Goal: Task Accomplishment & Management: Manage account settings

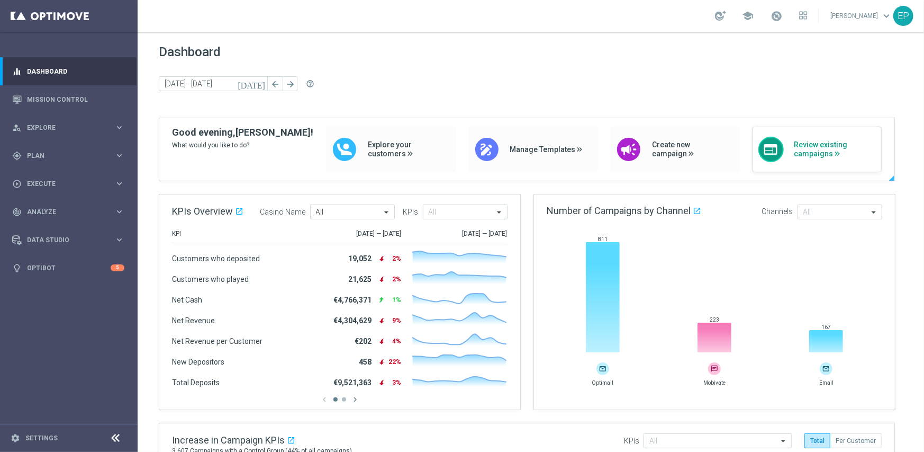
click at [809, 148] on span "Review existing campaigns" at bounding box center [836, 149] width 82 height 18
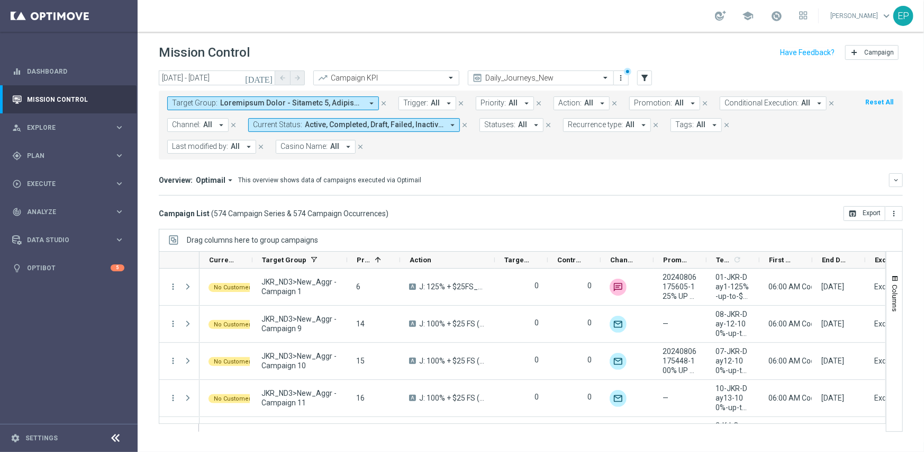
click at [111, 434] on icon at bounding box center [116, 437] width 13 height 13
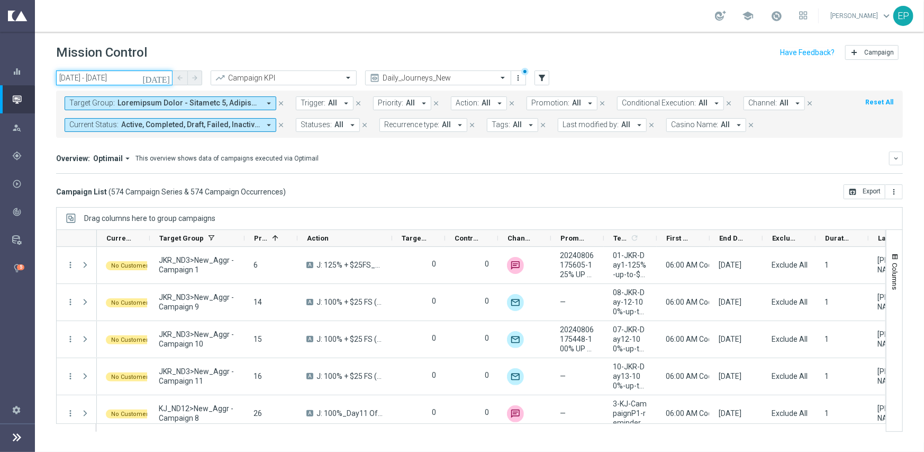
click at [124, 73] on input "29 Sep 2025 - 29 Sep 2025" at bounding box center [114, 77] width 116 height 15
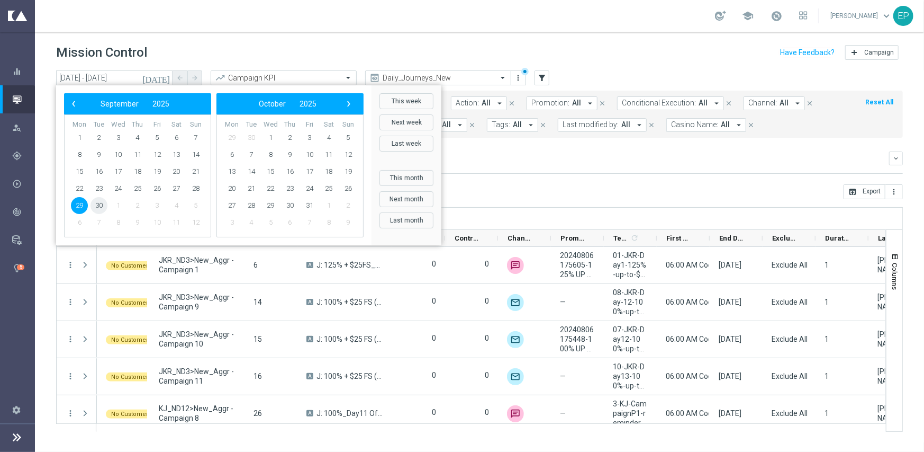
click at [97, 200] on span "30" at bounding box center [99, 205] width 17 height 17
click at [95, 206] on span "30" at bounding box center [99, 205] width 17 height 17
type input "30 Sep 2025 - 30 Sep 2025"
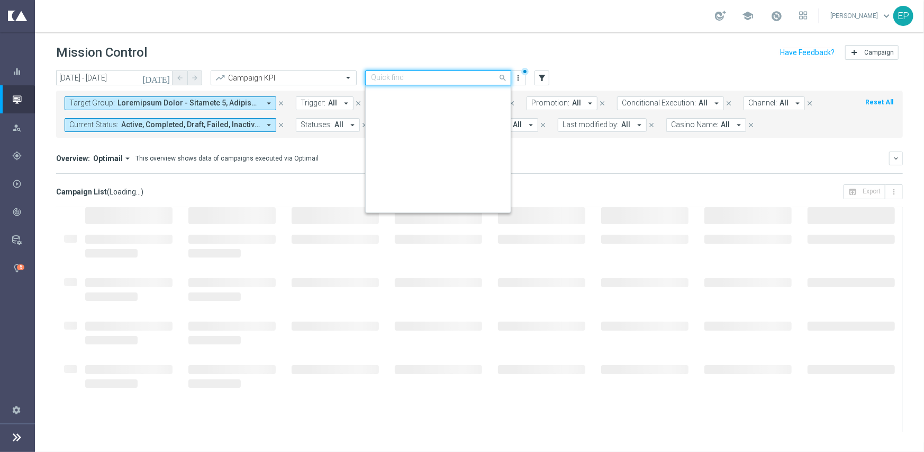
click at [450, 80] on input "text" at bounding box center [427, 78] width 113 height 9
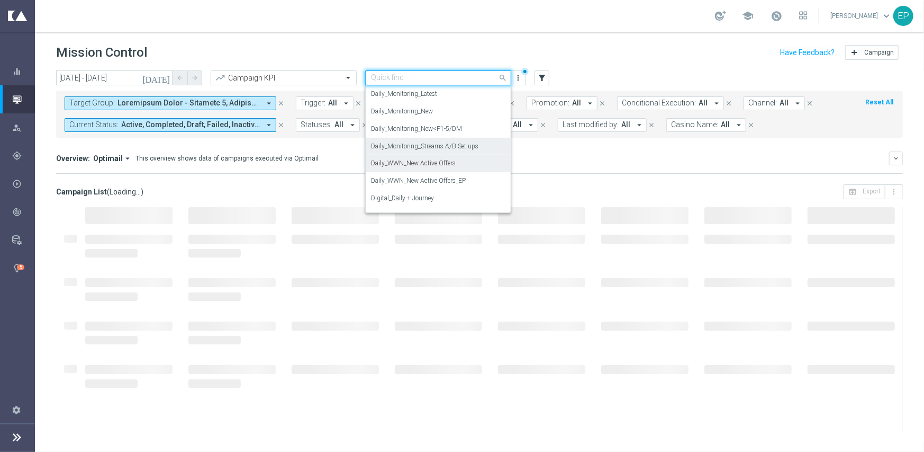
scroll to position [420, 0]
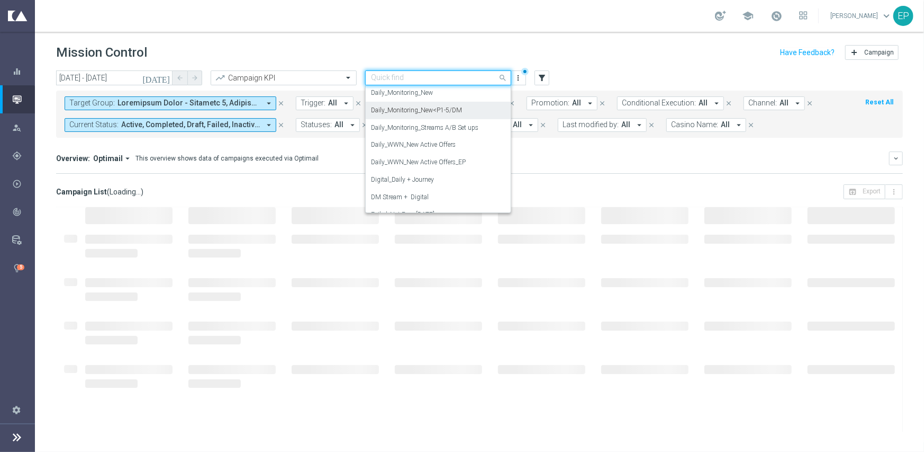
click at [453, 106] on label "Daily_Monitoring_New<P1-5/DM" at bounding box center [416, 110] width 91 height 9
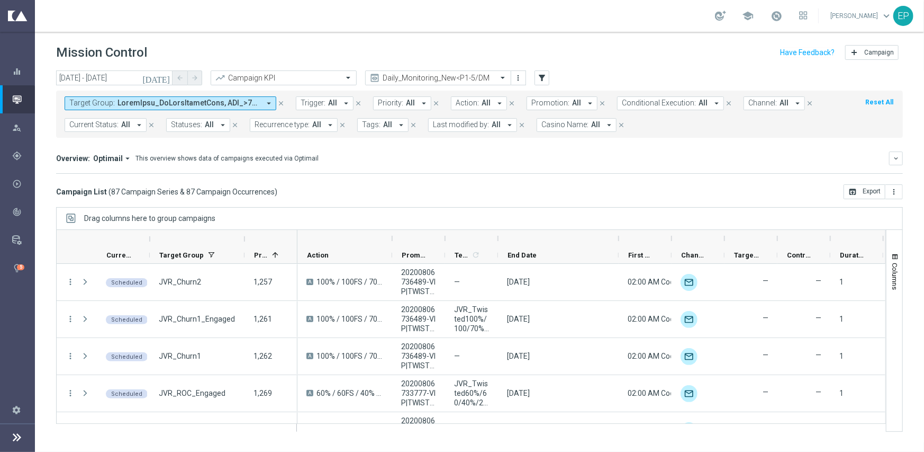
drag, startPoint x: 550, startPoint y: 235, endPoint x: 618, endPoint y: 235, distance: 67.8
click at [618, 235] on div at bounding box center [619, 238] width 4 height 17
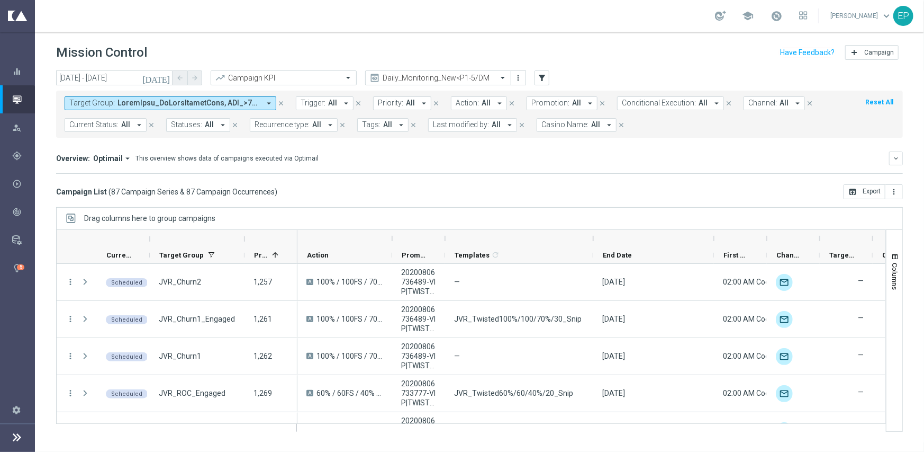
drag, startPoint x: 498, startPoint y: 238, endPoint x: 596, endPoint y: 237, distance: 97.9
click at [596, 237] on div at bounding box center [593, 238] width 4 height 17
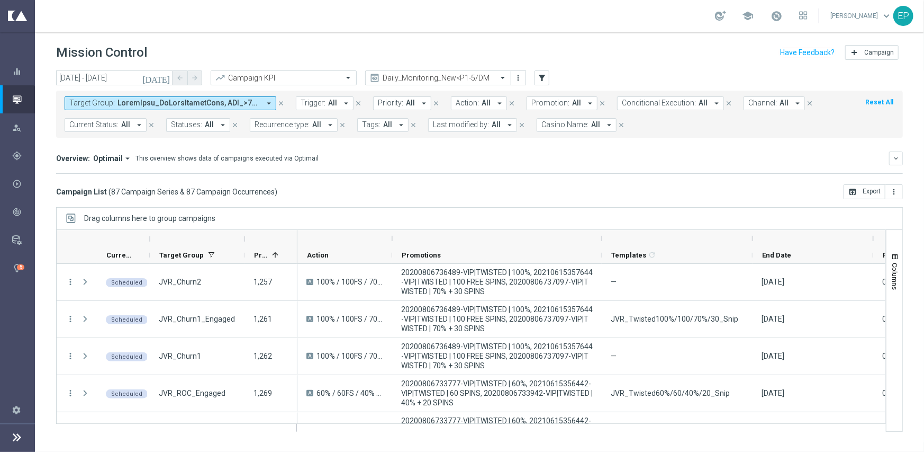
drag, startPoint x: 492, startPoint y: 235, endPoint x: 600, endPoint y: 235, distance: 108.5
click at [600, 235] on div at bounding box center [602, 238] width 4 height 17
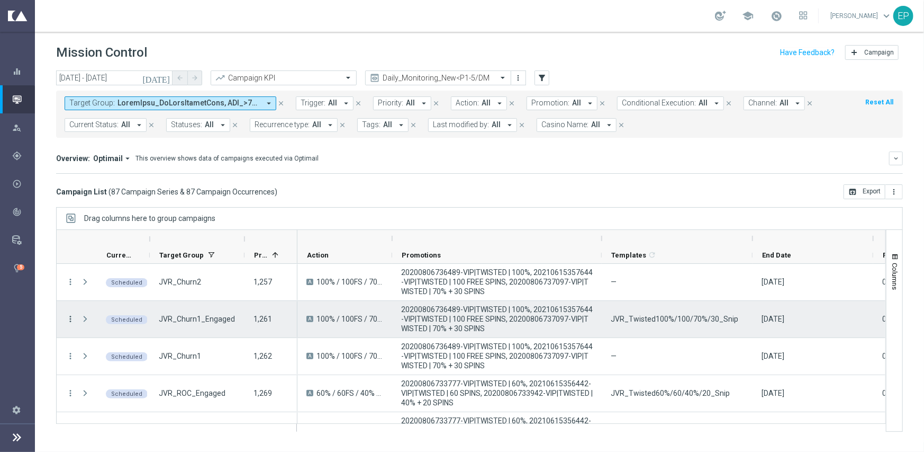
click at [69, 317] on icon "more_vert" at bounding box center [71, 319] width 10 height 10
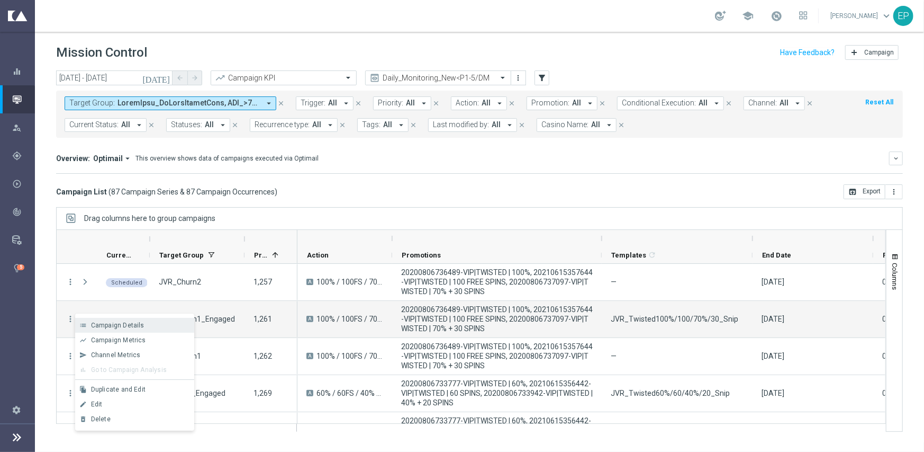
click at [118, 321] on span "Campaign Details" at bounding box center [117, 324] width 53 height 7
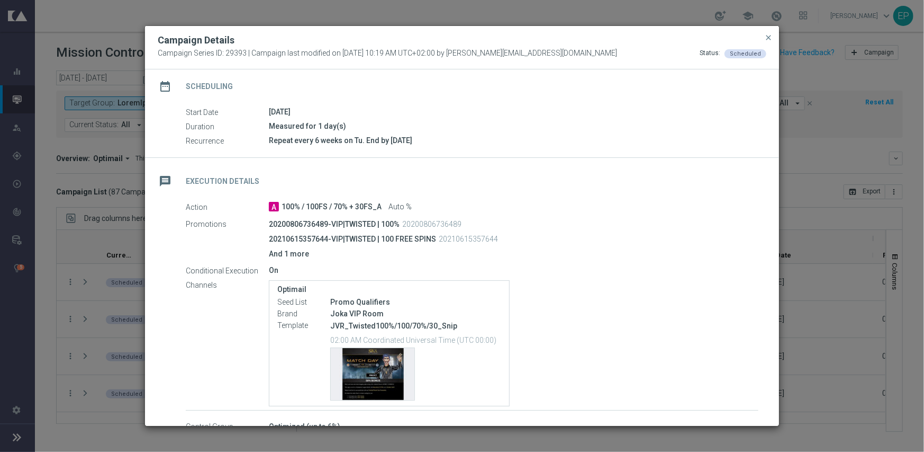
scroll to position [149, 0]
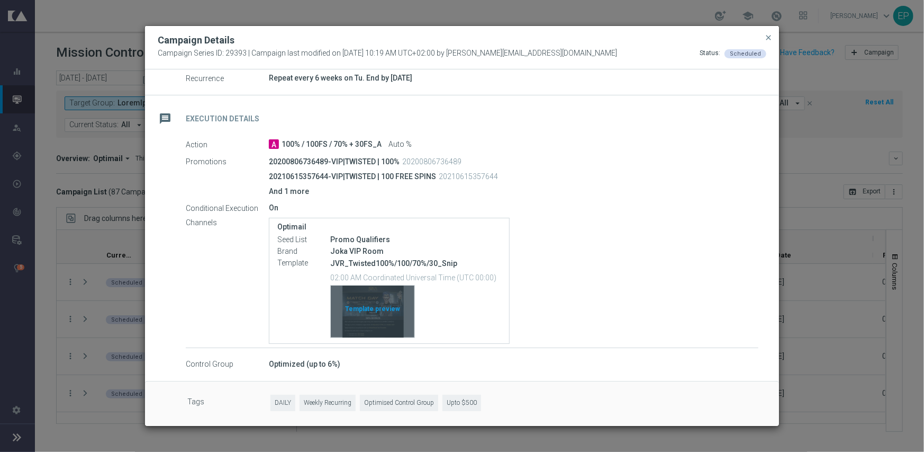
click at [363, 315] on div "Template preview" at bounding box center [373, 311] width 84 height 52
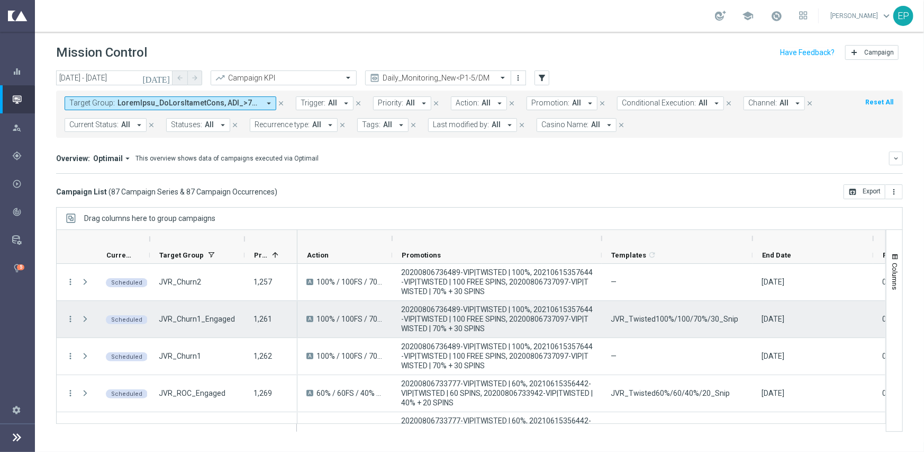
scroll to position [53, 0]
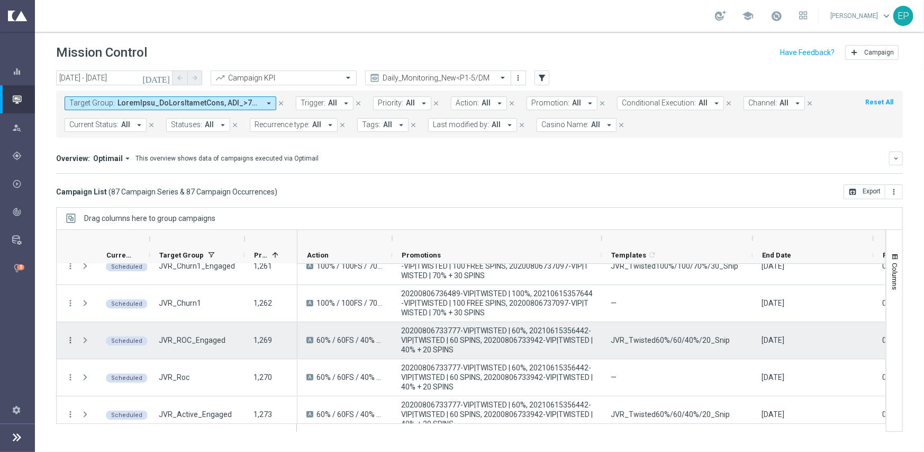
click at [70, 340] on icon "more_vert" at bounding box center [71, 340] width 10 height 10
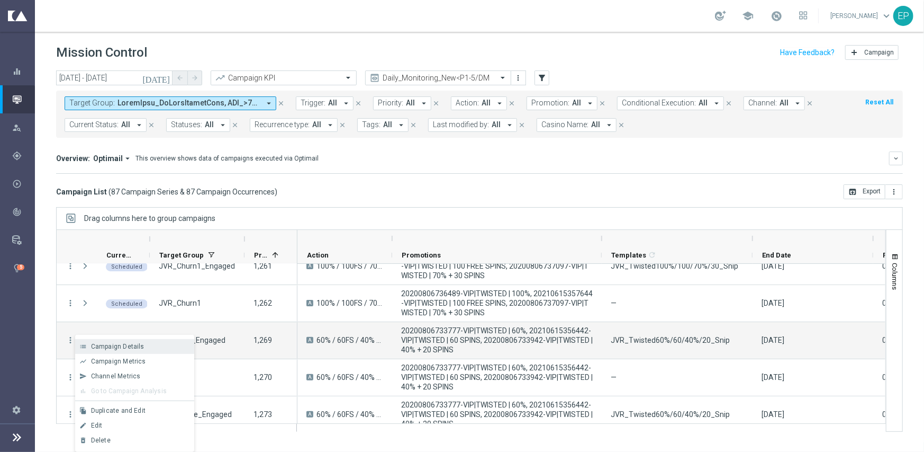
click at [121, 344] on span "Campaign Details" at bounding box center [117, 345] width 53 height 7
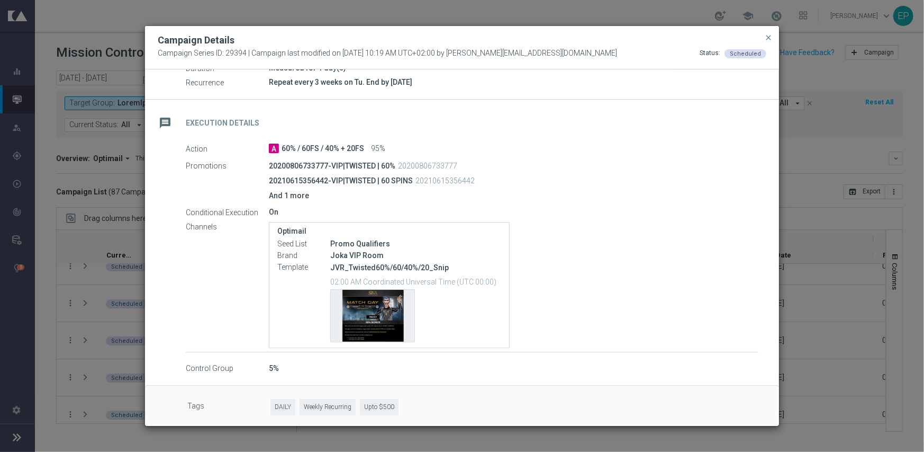
scroll to position [149, 0]
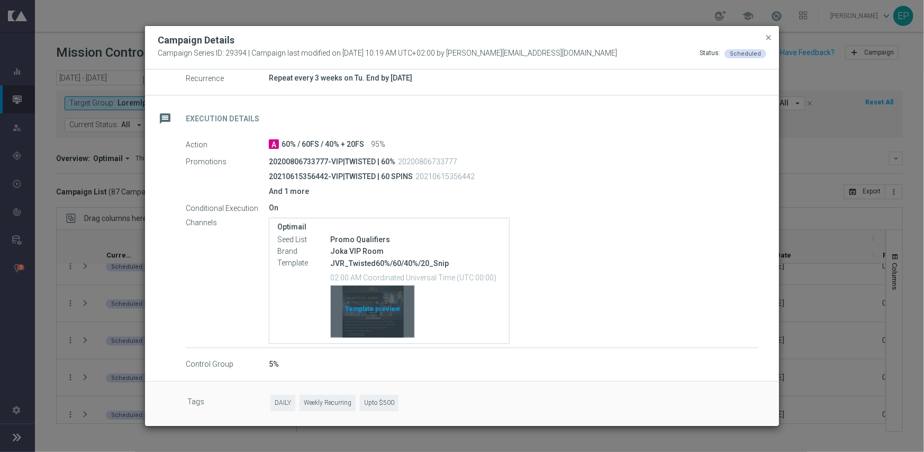
click at [373, 294] on div "Template preview" at bounding box center [373, 311] width 84 height 52
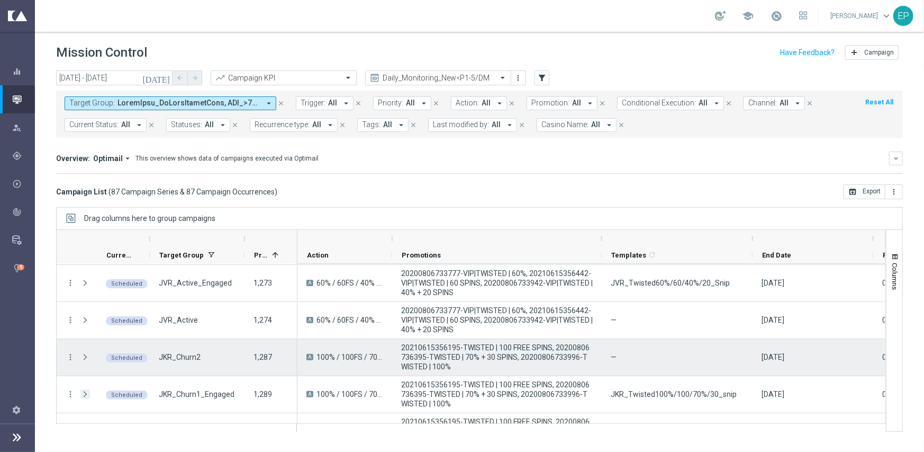
scroll to position [212, 0]
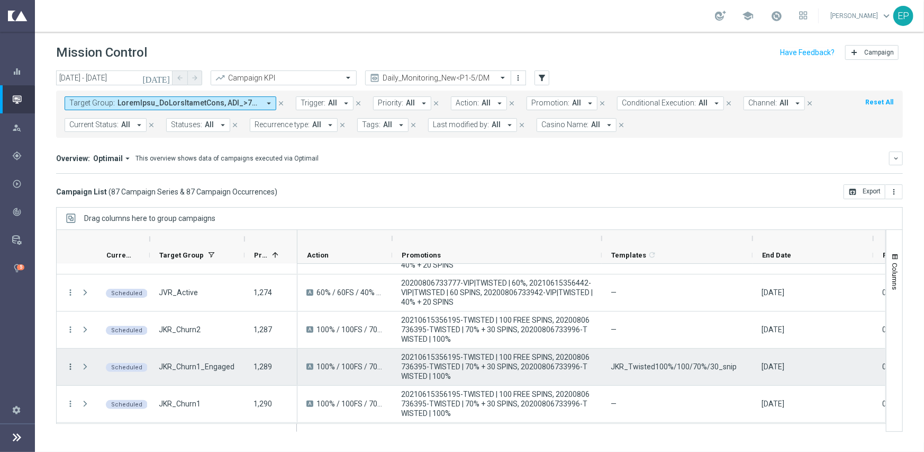
click at [70, 363] on icon "more_vert" at bounding box center [71, 367] width 10 height 10
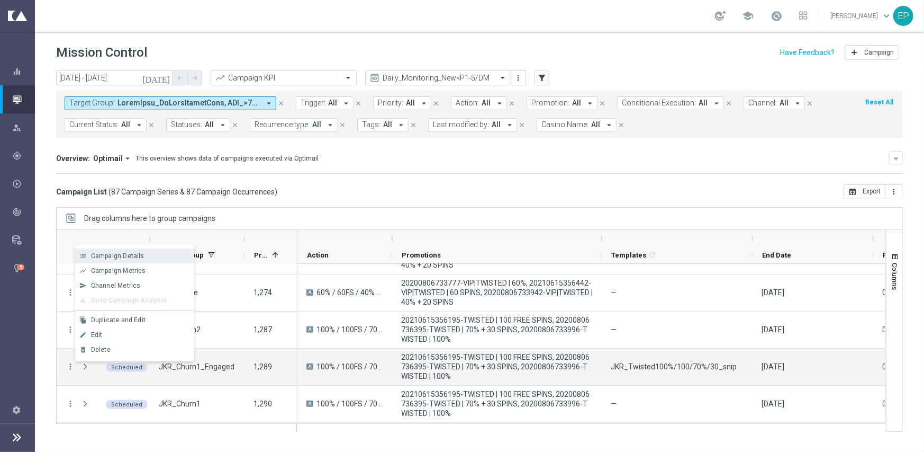
click at [124, 256] on span "Campaign Details" at bounding box center [117, 255] width 53 height 7
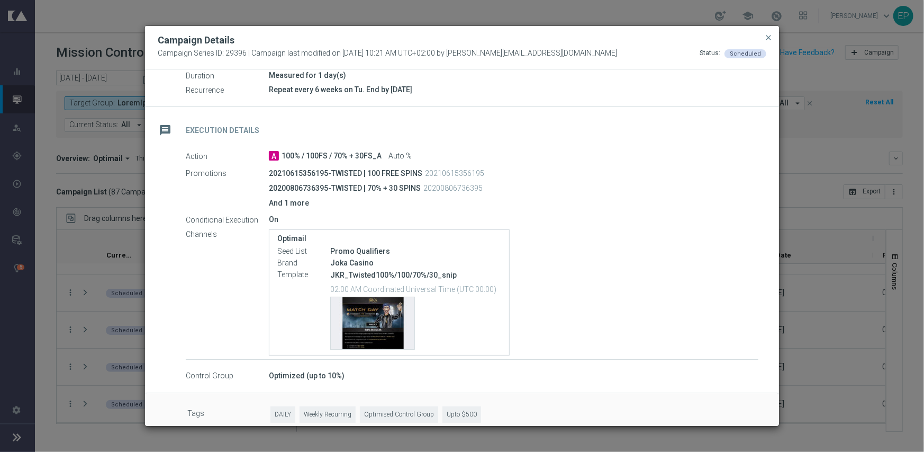
scroll to position [149, 0]
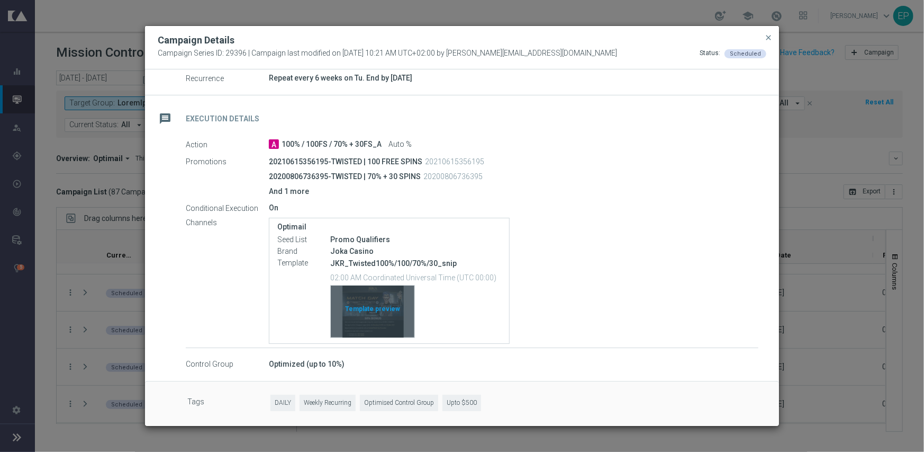
click at [362, 302] on div "Template preview" at bounding box center [373, 311] width 84 height 52
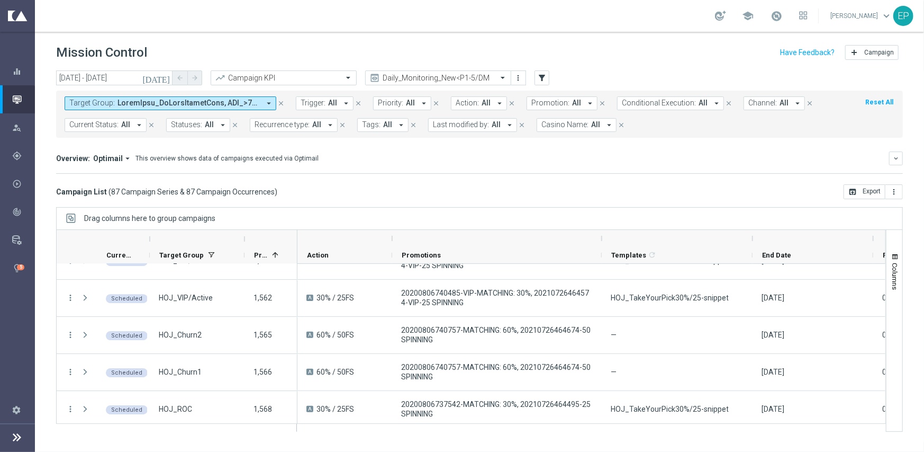
scroll to position [2382, 0]
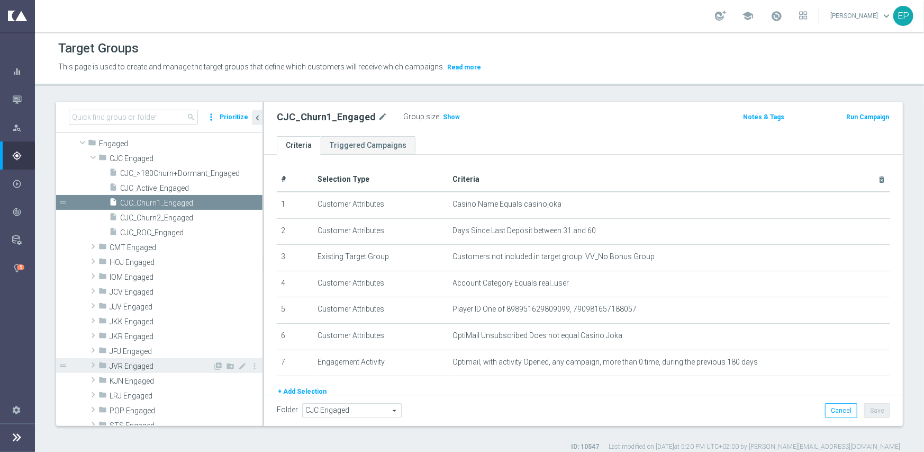
scroll to position [212, 0]
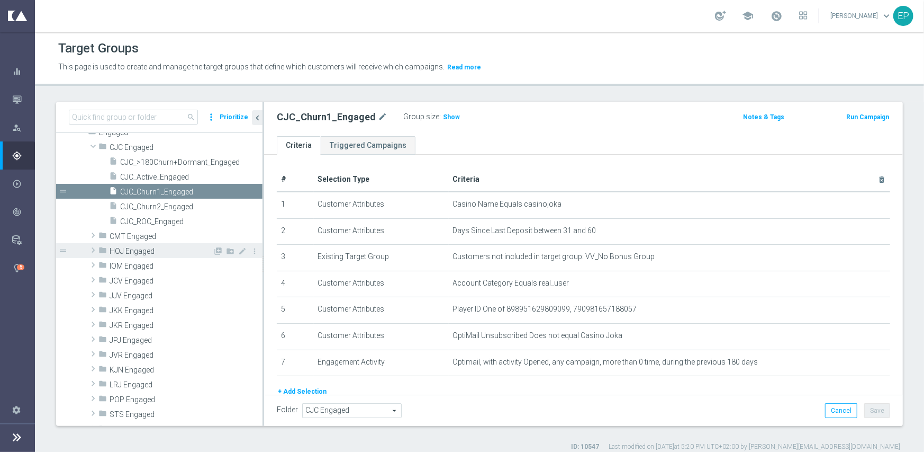
click at [169, 254] on span "HOJ Engaged" at bounding box center [161, 251] width 103 height 9
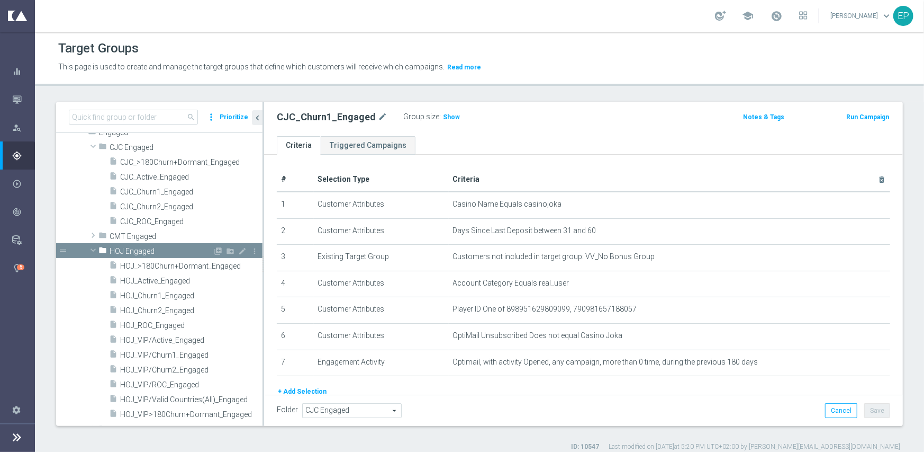
scroll to position [265, 0]
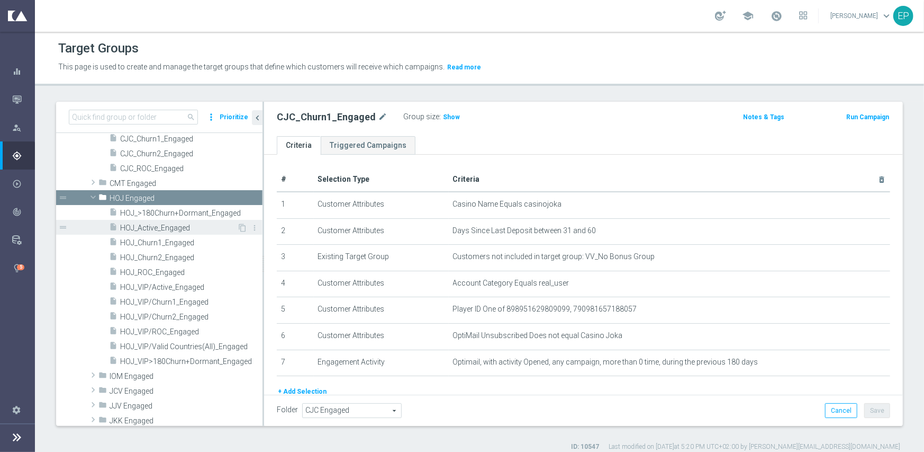
click at [169, 228] on span "HOJ_Active_Engaged" at bounding box center [178, 227] width 117 height 9
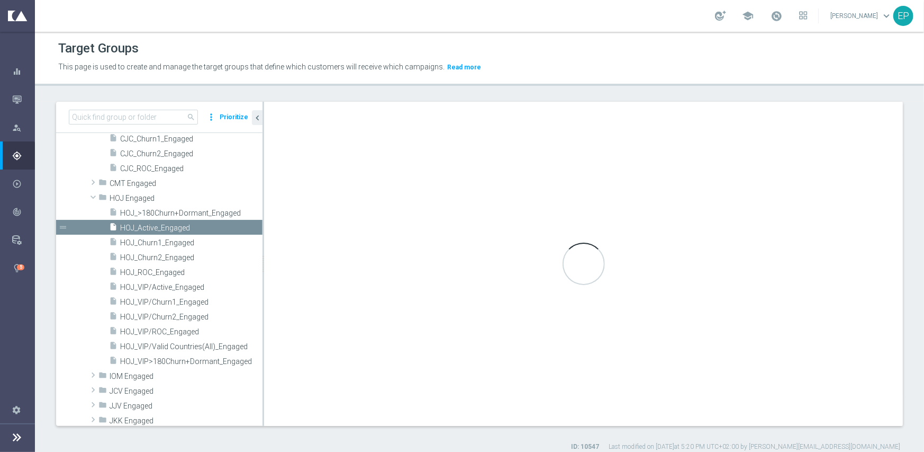
type textarea "(1 and 2 and 3 and 4 and 6 and 7) or 5"
type input "HOJ Engaged"
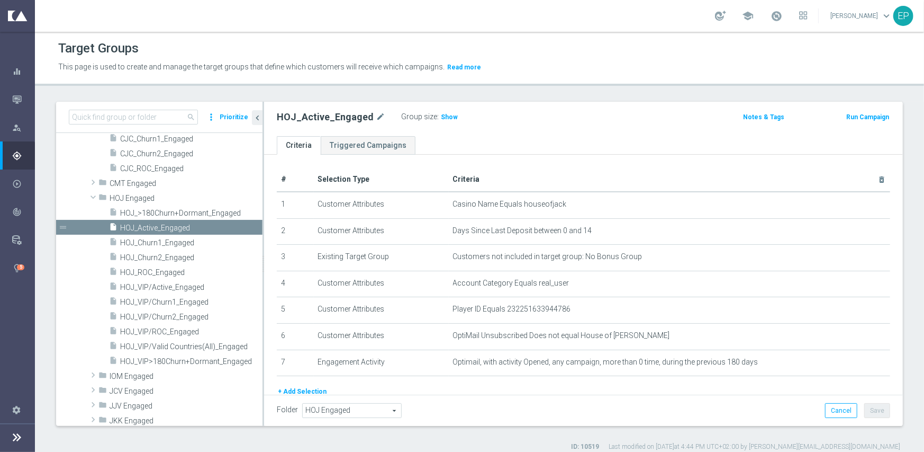
click at [328, 118] on h2 "HOJ_Active_Engaged" at bounding box center [325, 117] width 97 height 13
copy h2 "HOJ_Active_Engaged"
drag, startPoint x: 154, startPoint y: 266, endPoint x: 165, endPoint y: 267, distance: 11.2
click at [154, 266] on div "insert_drive_file HOJ_ROC_Engaged" at bounding box center [173, 271] width 128 height 15
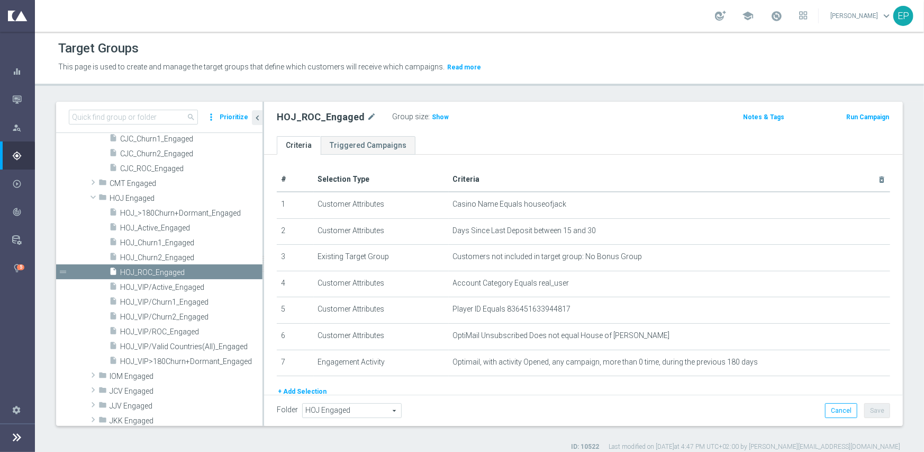
click at [330, 116] on h2 "HOJ_ROC_Engaged" at bounding box center [321, 117] width 88 height 13
copy h2 "HOJ_ROC_Engaged"
click at [168, 235] on div "insert_drive_file HOJ_Churn1_Engaged" at bounding box center [173, 242] width 128 height 15
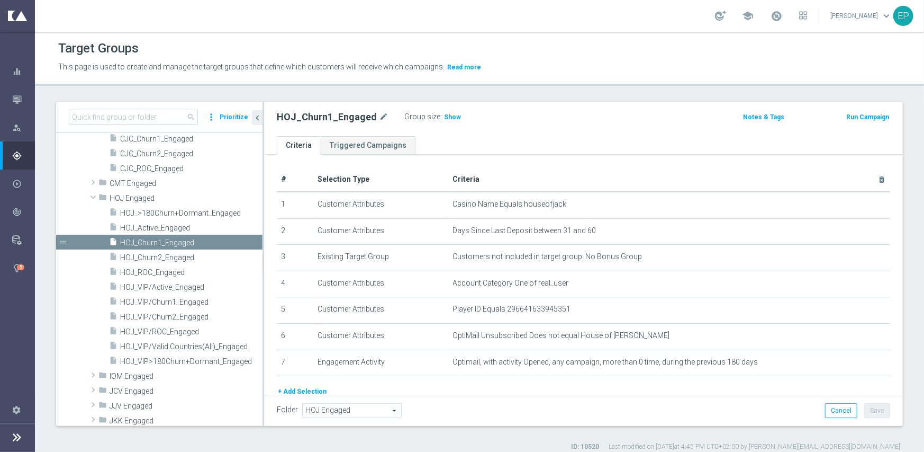
click at [330, 111] on h2 "HOJ_Churn1_Engaged" at bounding box center [327, 117] width 100 height 13
copy div "HOJ_Churn1_Engaged"
click at [148, 253] on span "HOJ_Churn2_Engaged" at bounding box center [178, 257] width 117 height 9
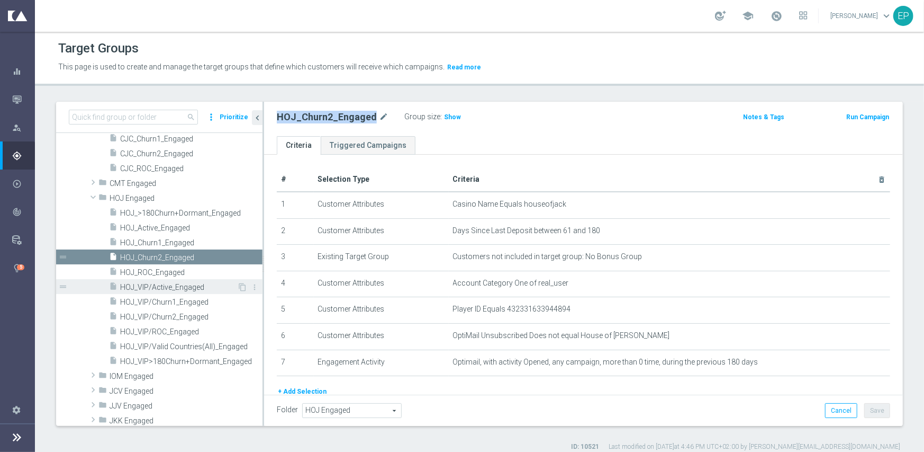
click at [193, 289] on span "HOJ_VIP/Active_Engaged" at bounding box center [178, 287] width 117 height 9
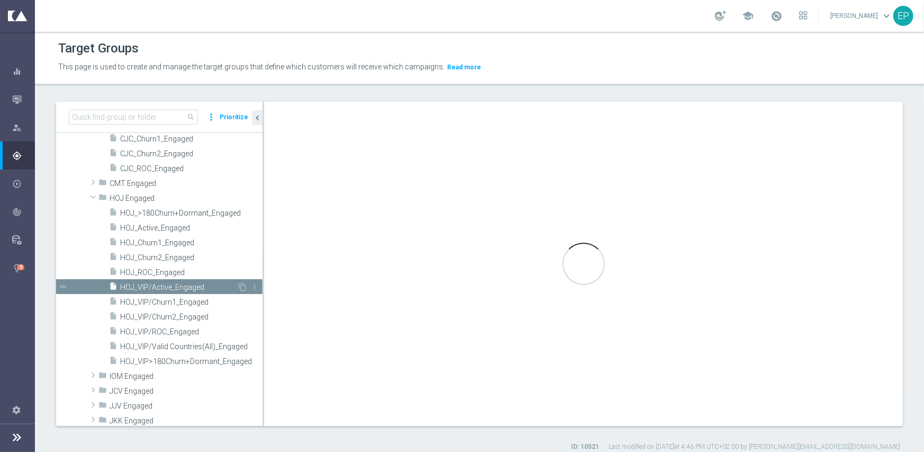
click at [193, 289] on span "HOJ_VIP/Active_Engaged" at bounding box center [178, 287] width 117 height 9
type textarea "(1 and 2 and 3 and 4 and 6 and 7) or 5"
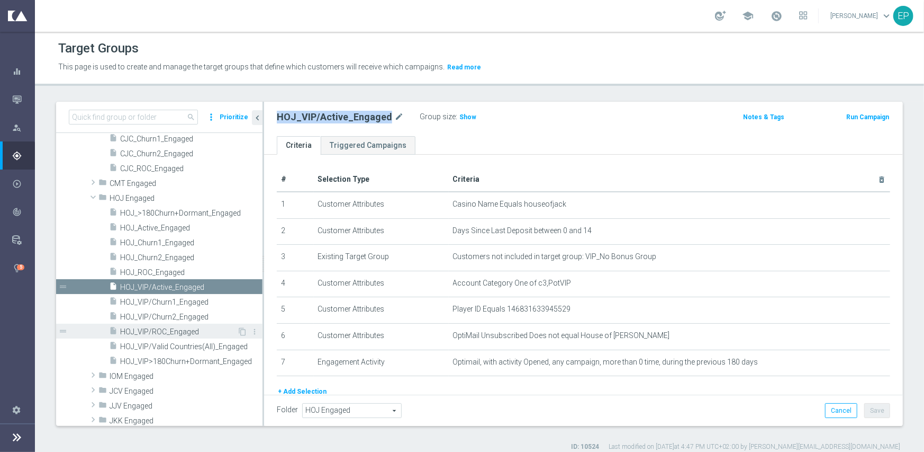
click at [169, 330] on span "HOJ_VIP/ROC_Engaged" at bounding box center [178, 331] width 117 height 9
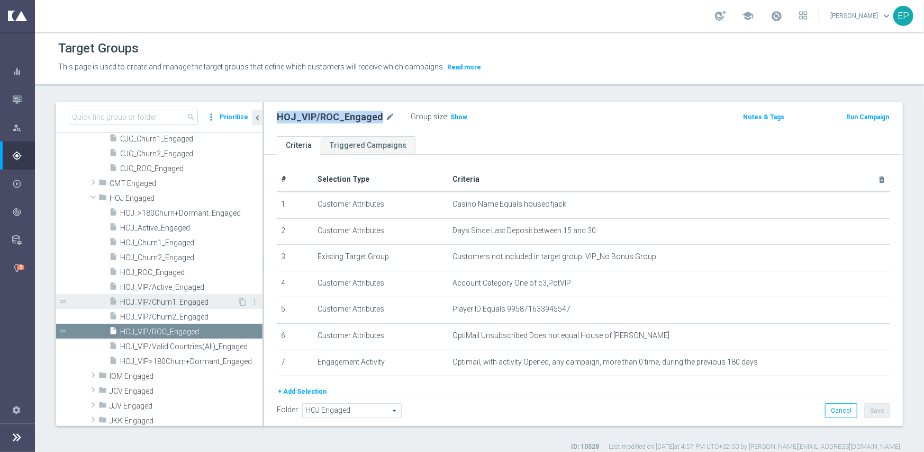
click at [181, 303] on span "HOJ_VIP/Churn1_Engaged" at bounding box center [178, 301] width 117 height 9
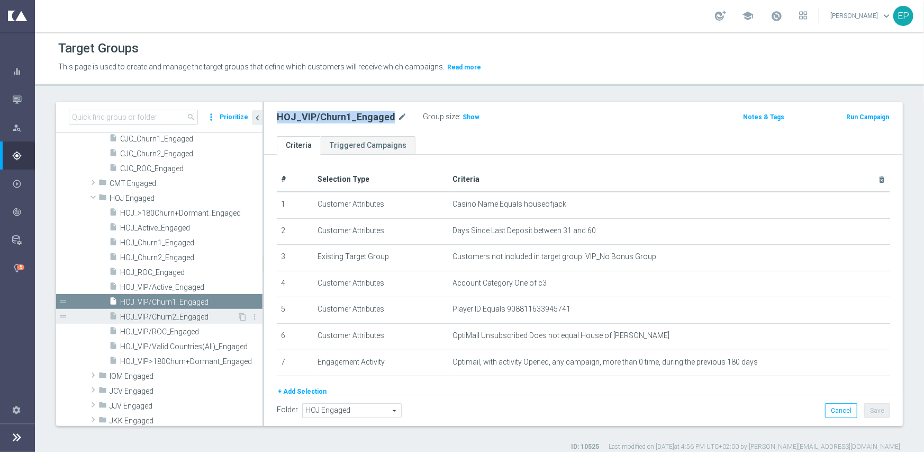
click at [178, 313] on span "HOJ_VIP/Churn2_Engaged" at bounding box center [178, 316] width 117 height 9
